Goal: Information Seeking & Learning: Check status

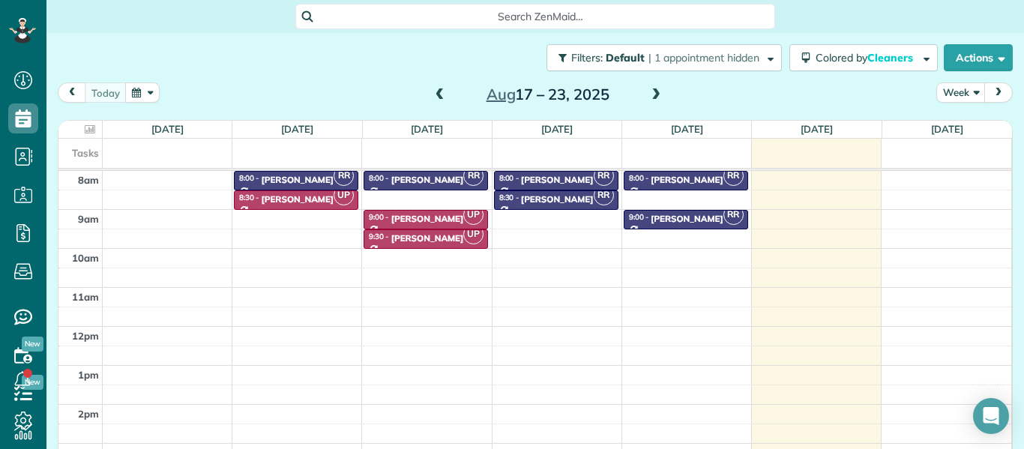
scroll to position [7, 7]
click at [25, 226] on icon at bounding box center [23, 233] width 30 height 30
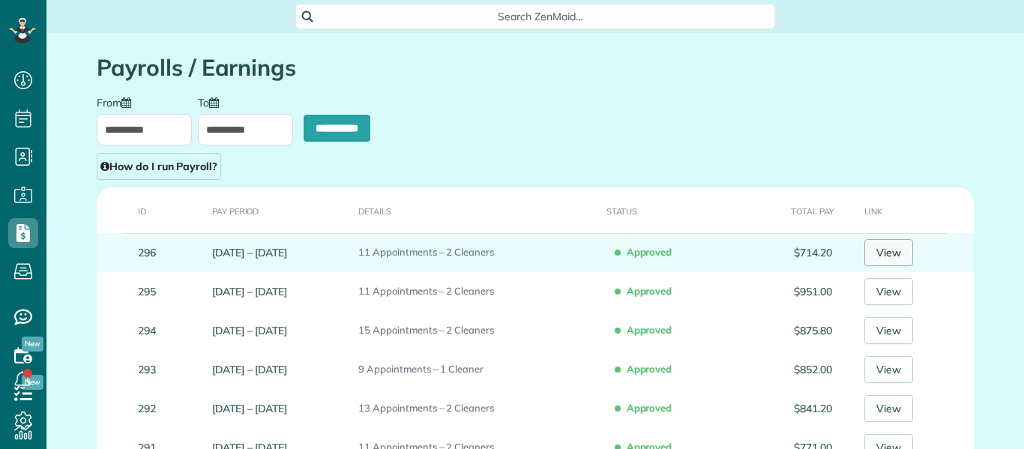
click at [905, 251] on link "View" at bounding box center [888, 252] width 49 height 27
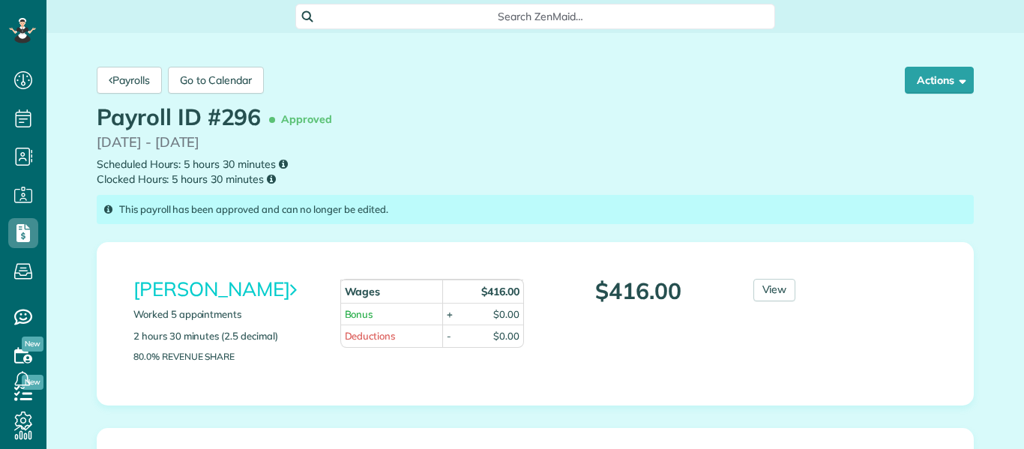
scroll to position [7, 7]
click at [721, 169] on small "Scheduled Hours: 5 hours 30 minutes Clocked Hours: 5 hours 30 minutes" at bounding box center [535, 172] width 877 height 31
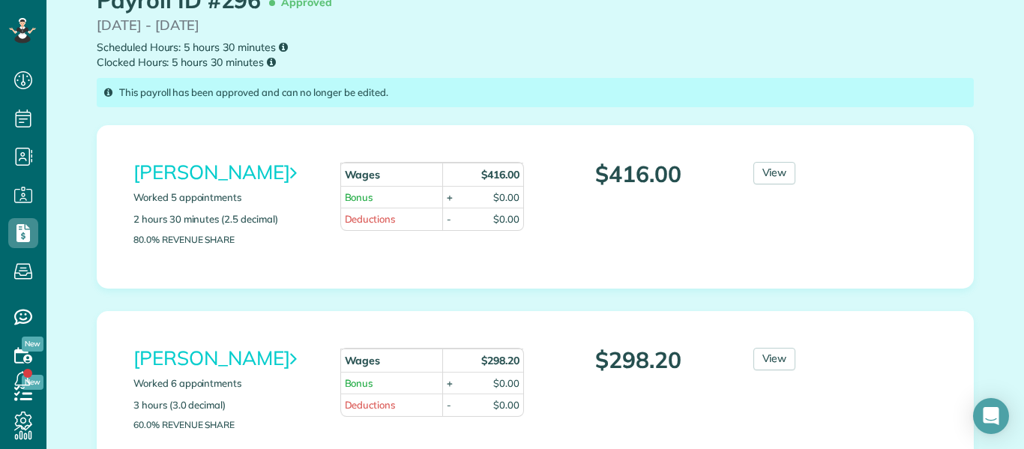
scroll to position [150, 0]
